Goal: Obtain resource: Download file/media

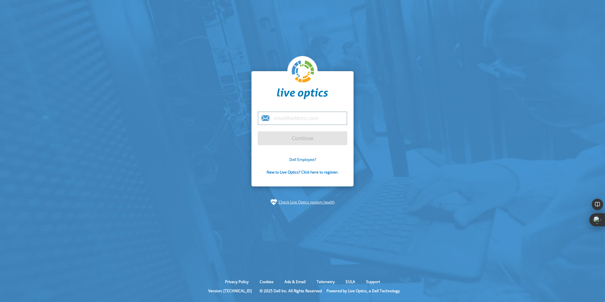
click at [303, 160] on link "Dell Employee?" at bounding box center [302, 159] width 27 height 5
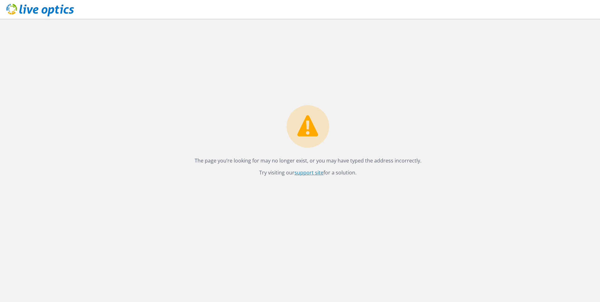
click at [303, 175] on link "support site" at bounding box center [309, 172] width 29 height 7
click at [40, 13] on icon at bounding box center [40, 10] width 68 height 13
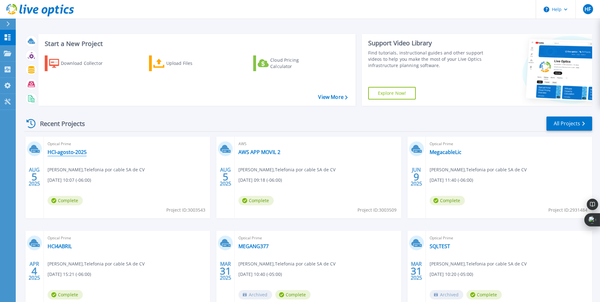
click at [70, 151] on link "HCI-agosto-2025" at bounding box center [67, 152] width 39 height 6
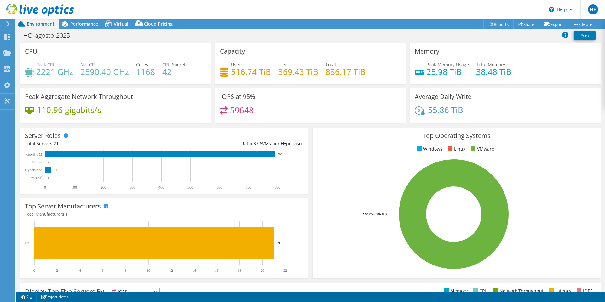
select select "USD"
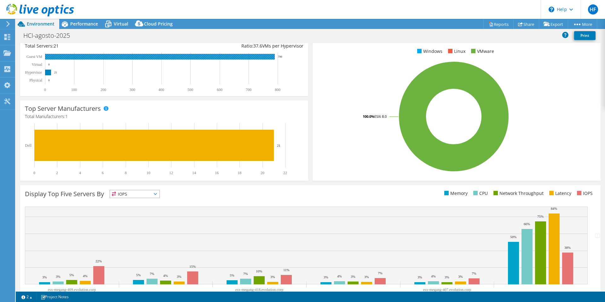
scroll to position [118, 0]
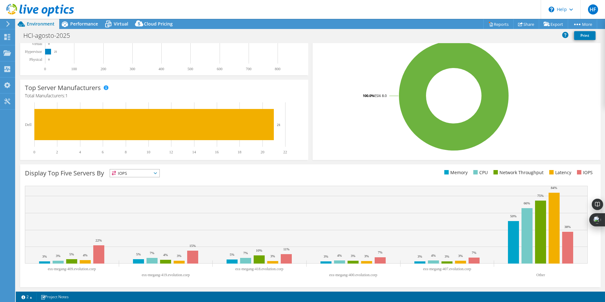
click at [153, 172] on span "IOPS" at bounding box center [134, 173] width 49 height 8
click at [139, 191] on li "Memory" at bounding box center [134, 190] width 49 height 9
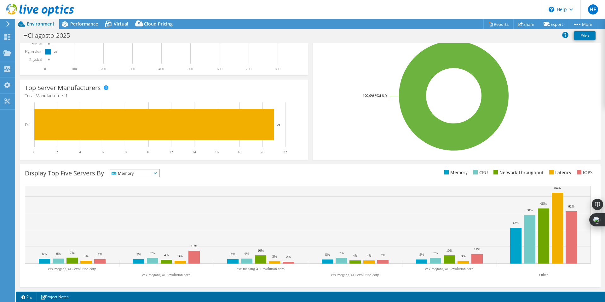
click at [152, 171] on span "Memory" at bounding box center [131, 173] width 42 height 8
click at [148, 200] on li "CPU" at bounding box center [134, 199] width 49 height 9
click at [152, 174] on span "CPU" at bounding box center [131, 173] width 42 height 8
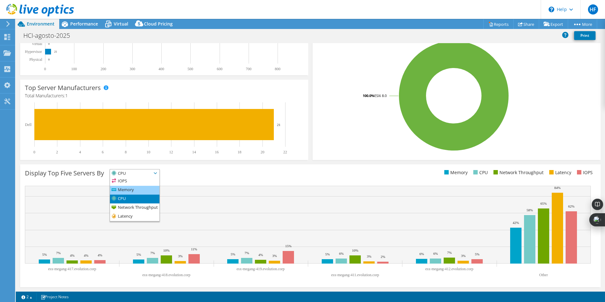
click at [136, 193] on li "Memory" at bounding box center [134, 190] width 49 height 9
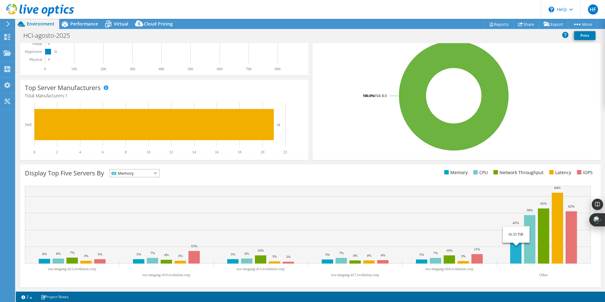
click at [518, 254] on rect at bounding box center [515, 246] width 11 height 36
click at [58, 296] on link "Project Notes" at bounding box center [54, 297] width 37 height 8
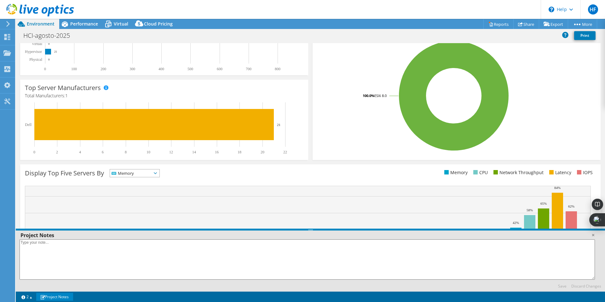
click at [58, 296] on link "Project Notes" at bounding box center [54, 297] width 37 height 8
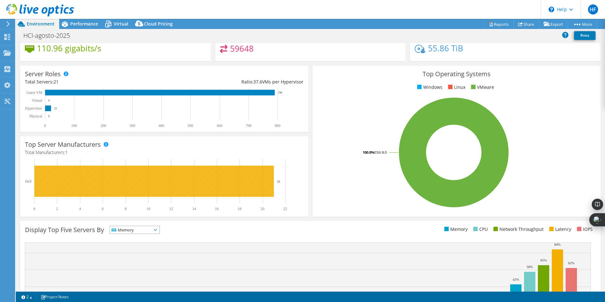
scroll to position [0, 0]
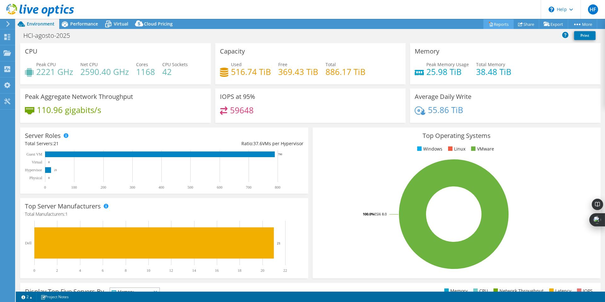
click at [500, 26] on link "Reports" at bounding box center [498, 24] width 30 height 10
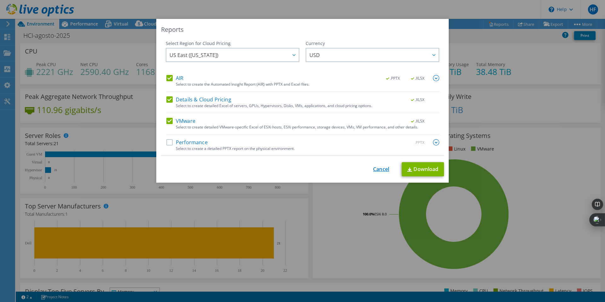
click at [378, 170] on link "Cancel" at bounding box center [381, 169] width 16 height 6
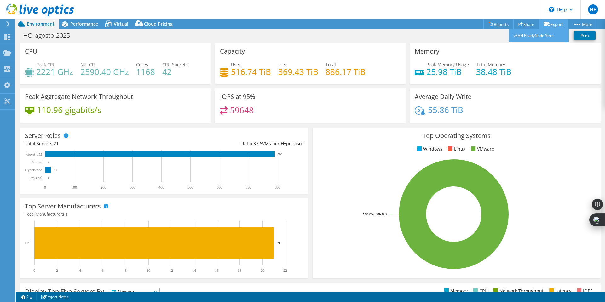
click at [547, 23] on icon at bounding box center [546, 24] width 6 height 5
click at [524, 22] on link "Share" at bounding box center [526, 24] width 26 height 10
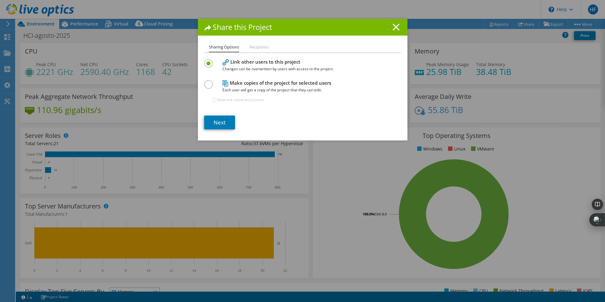
click at [394, 28] on line at bounding box center [396, 27] width 6 height 6
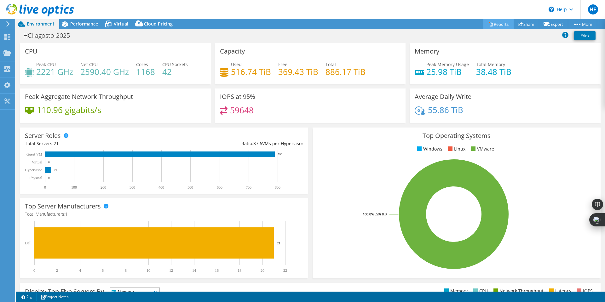
click at [489, 22] on link "Reports" at bounding box center [498, 24] width 30 height 10
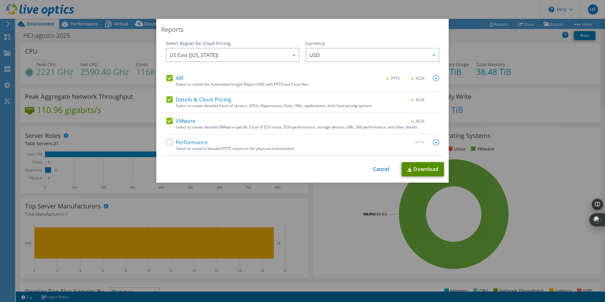
click at [431, 169] on link "Download" at bounding box center [423, 169] width 42 height 14
